Goal: Transaction & Acquisition: Obtain resource

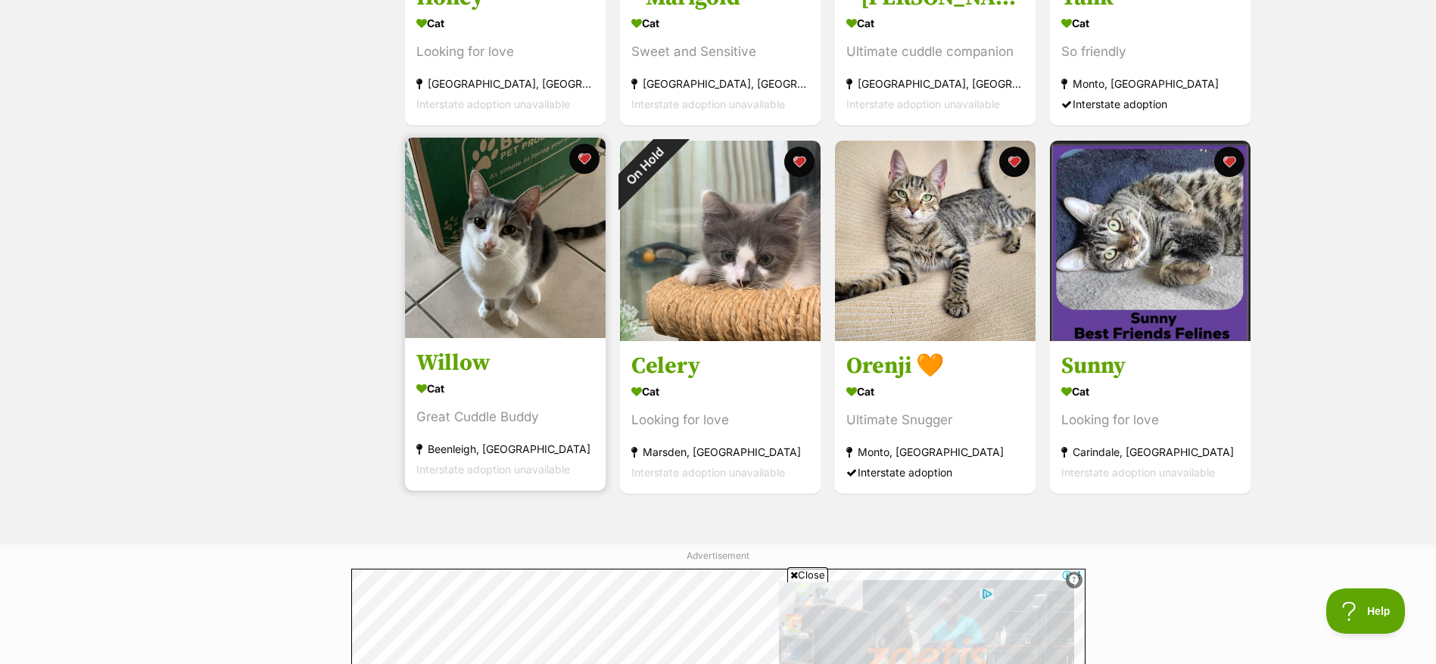
scroll to position [1589, 0]
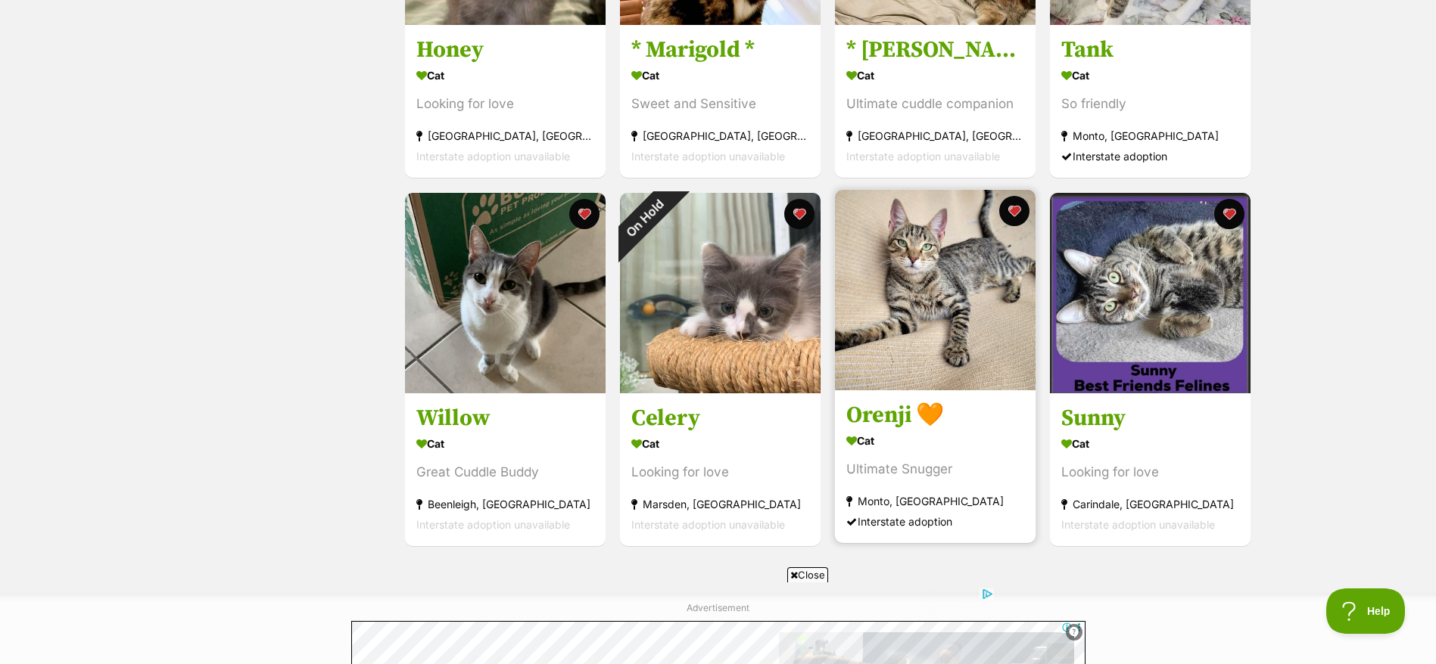
click at [895, 234] on img at bounding box center [935, 290] width 201 height 201
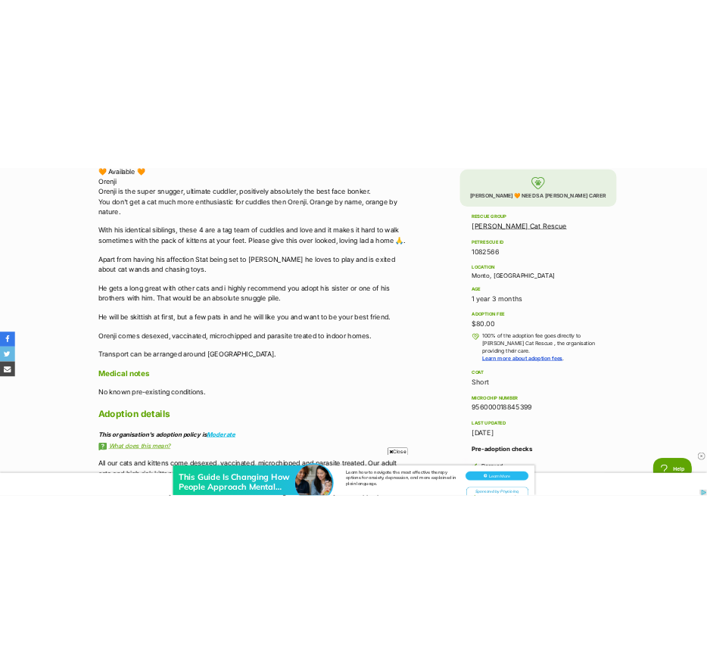
scroll to position [814, 0]
